Goal: Find specific page/section: Find specific page/section

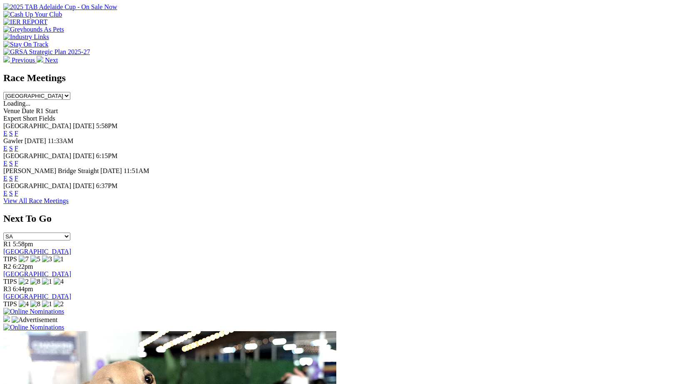
scroll to position [330, 0]
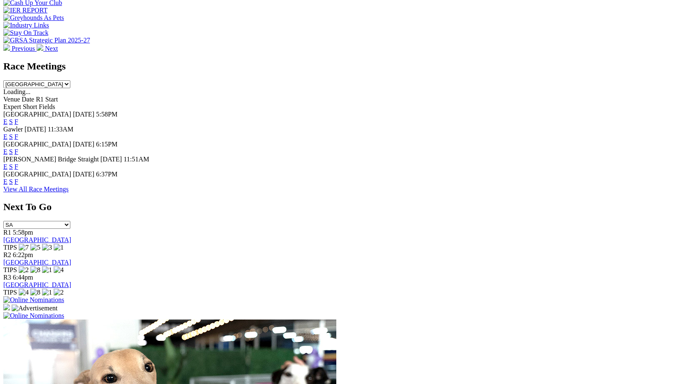
click at [18, 133] on link "F" at bounding box center [17, 136] width 4 height 7
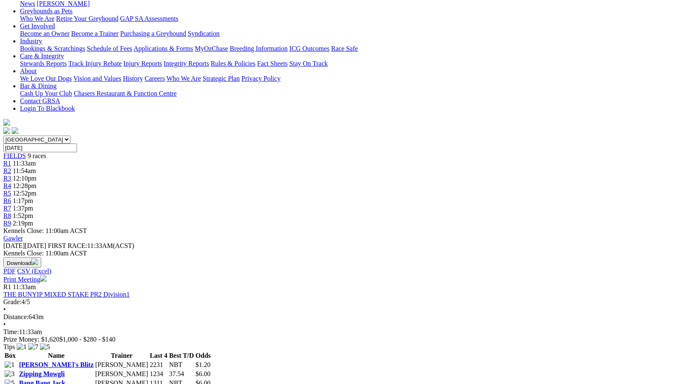
scroll to position [75, 0]
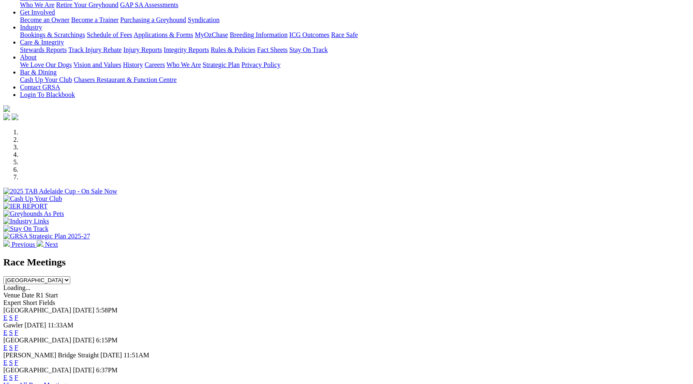
scroll to position [132, 0]
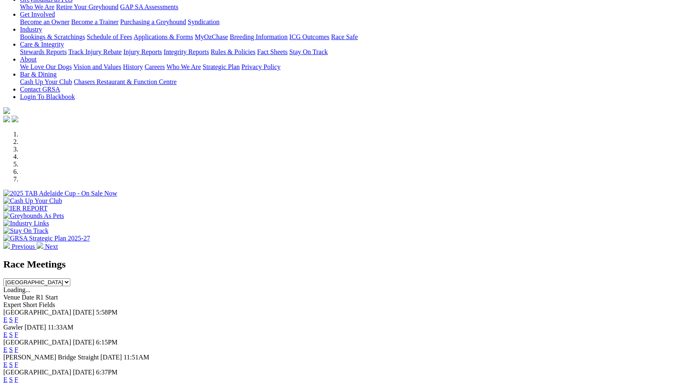
click at [18, 316] on link "F" at bounding box center [17, 319] width 4 height 7
